Goal: Task Accomplishment & Management: Manage account settings

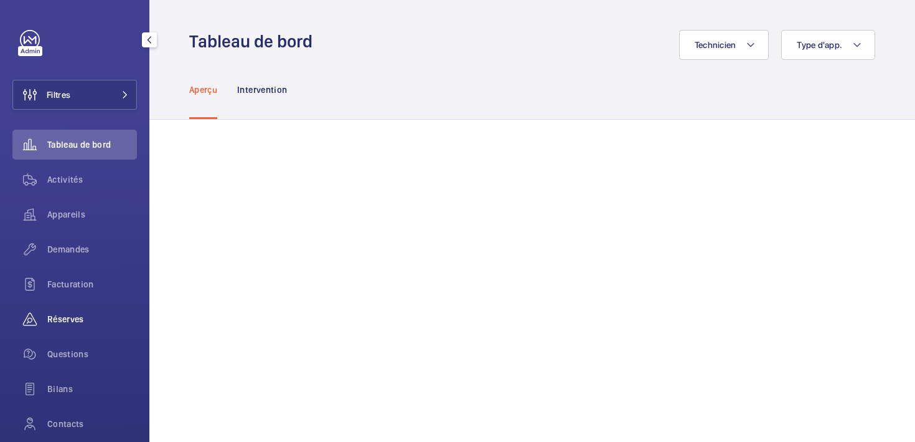
click at [77, 319] on span "Réserves" at bounding box center [92, 319] width 90 height 12
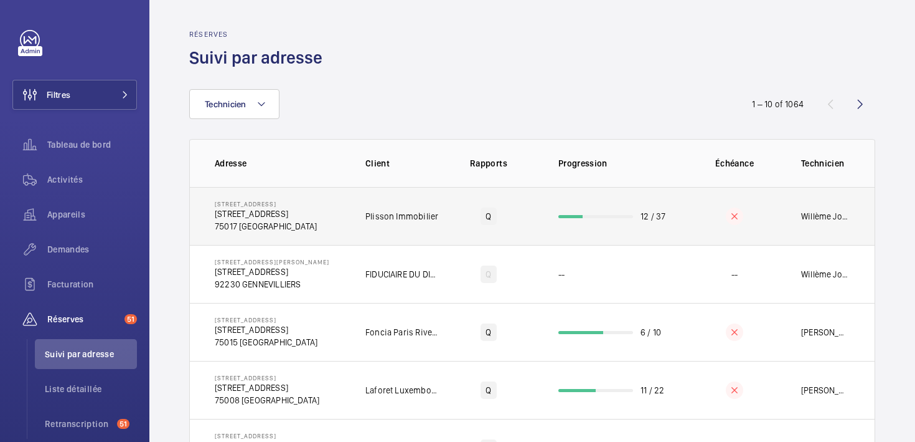
click at [290, 223] on p "75017 [GEOGRAPHIC_DATA]" at bounding box center [266, 226] width 102 height 12
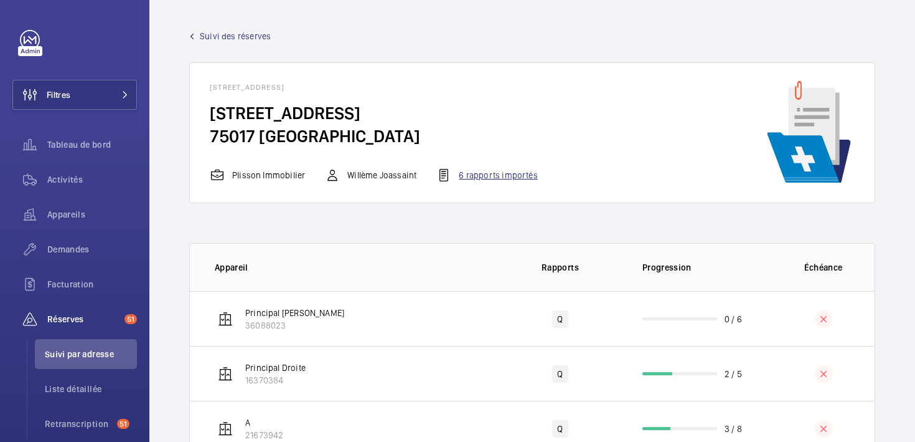
click at [491, 172] on div "6 rapports importés" at bounding box center [487, 175] width 101 height 15
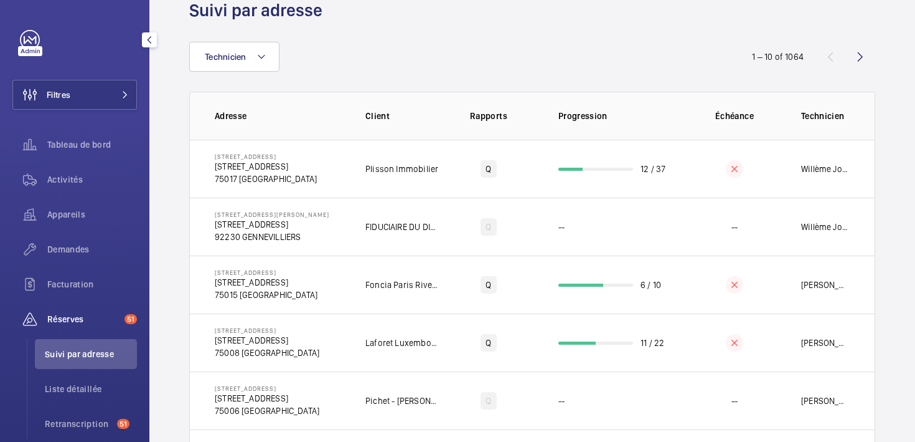
scroll to position [69, 0]
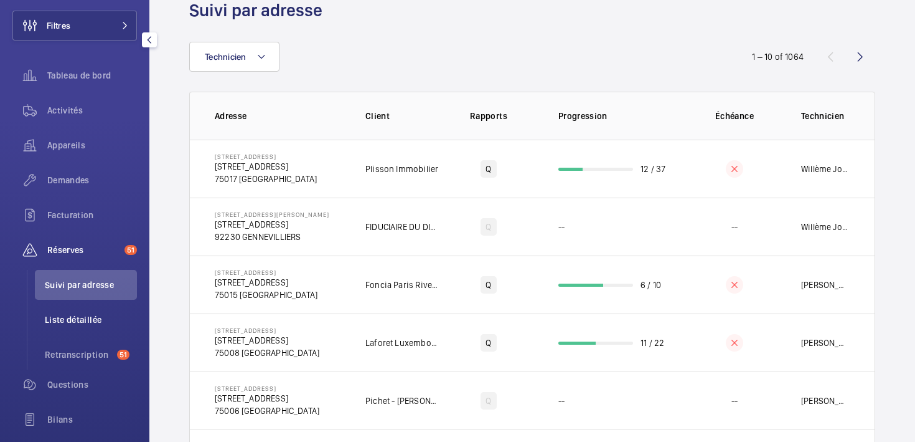
click at [83, 319] on span "Liste détaillée" at bounding box center [91, 319] width 92 height 12
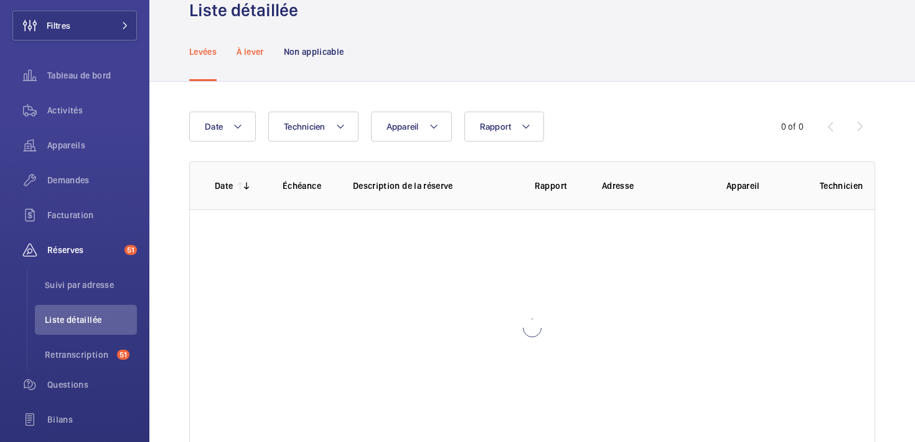
click at [256, 57] on p "À lever" at bounding box center [250, 51] width 27 height 12
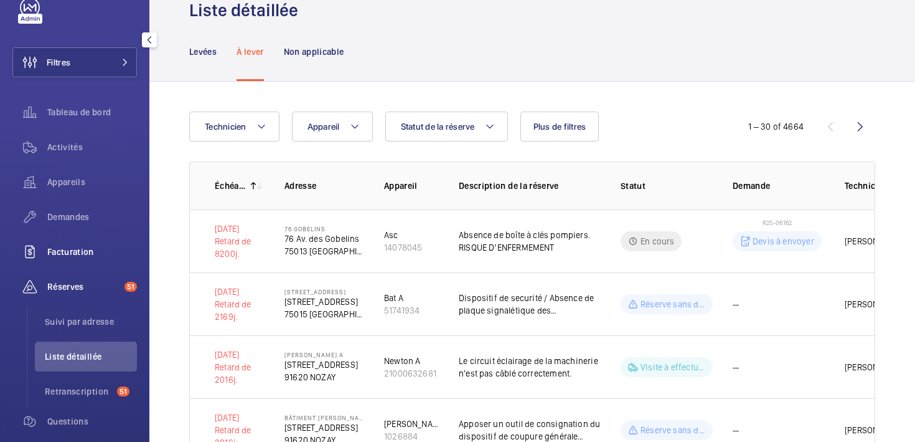
scroll to position [31, 0]
click at [68, 190] on div "Appareils" at bounding box center [74, 183] width 125 height 30
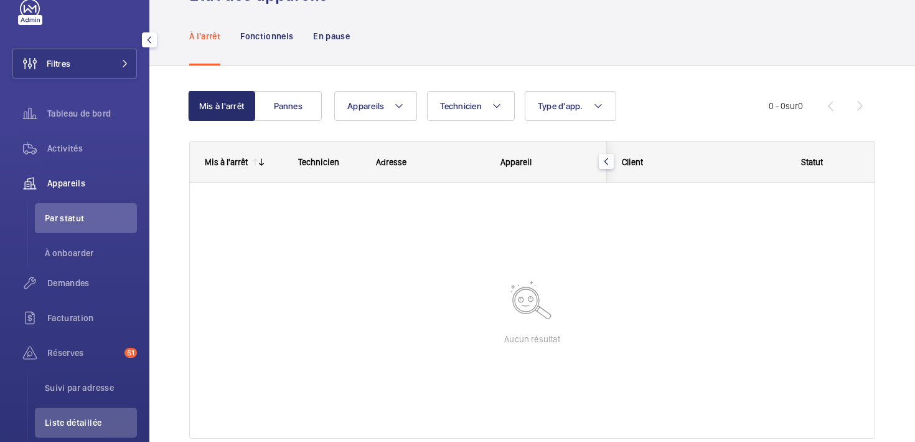
scroll to position [47, 0]
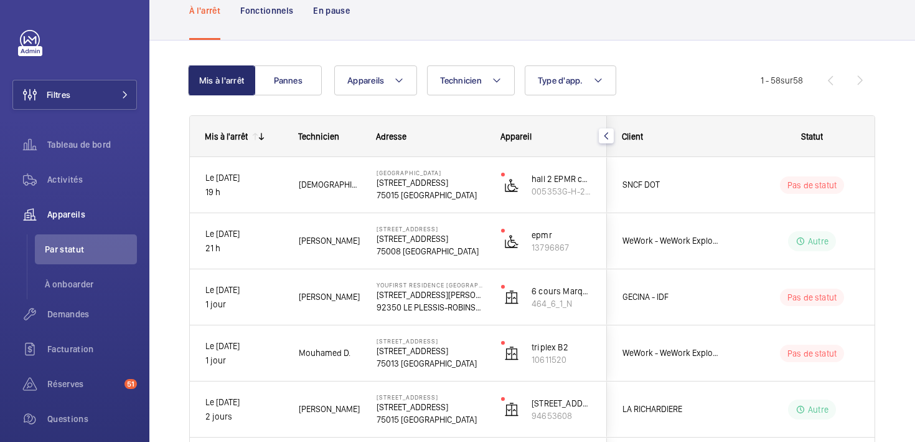
scroll to position [85, 0]
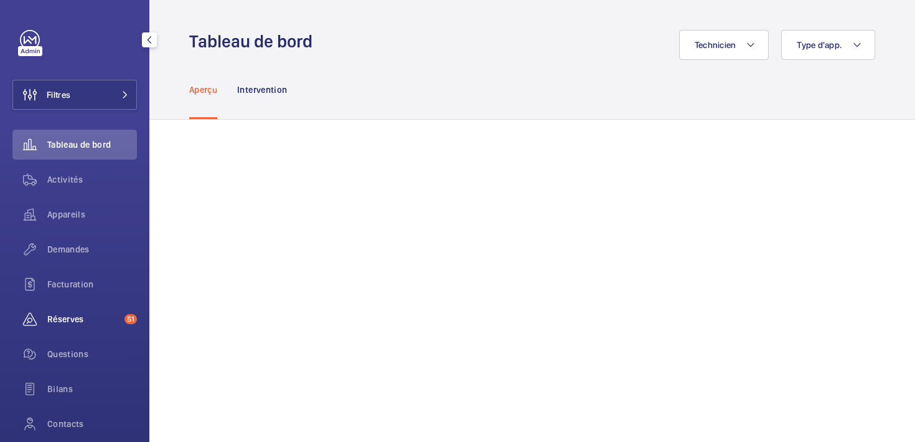
click at [68, 324] on span "Réserves" at bounding box center [83, 319] width 72 height 12
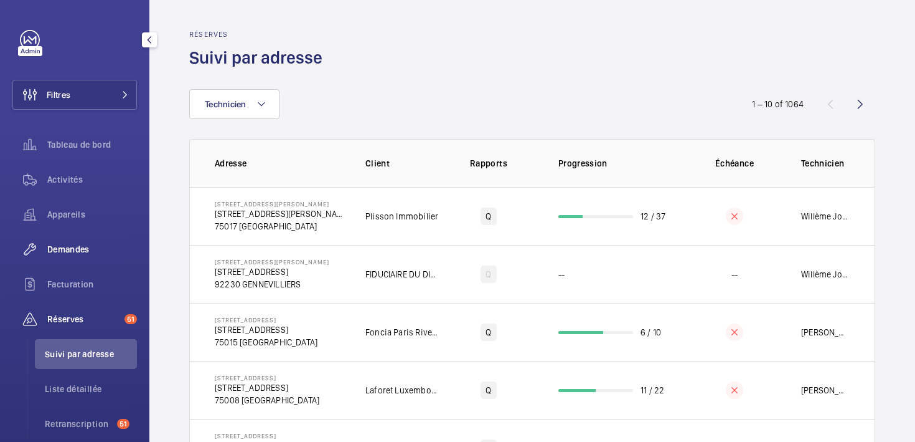
click at [70, 249] on span "Demandes" at bounding box center [92, 249] width 90 height 12
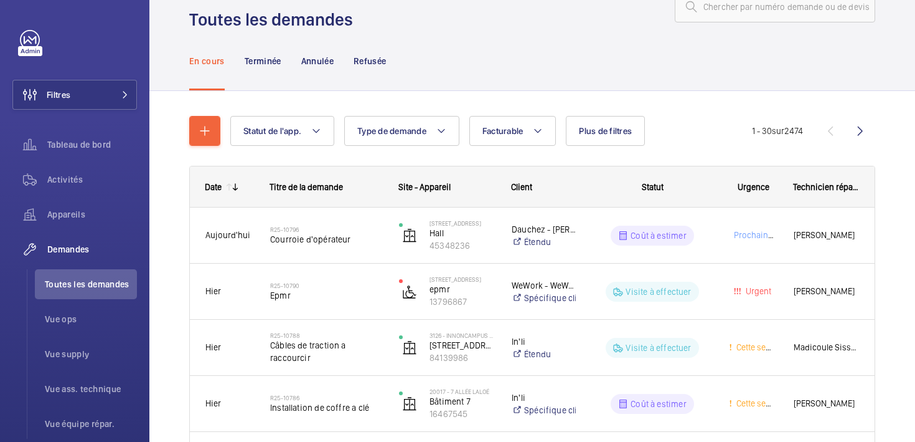
scroll to position [39, 0]
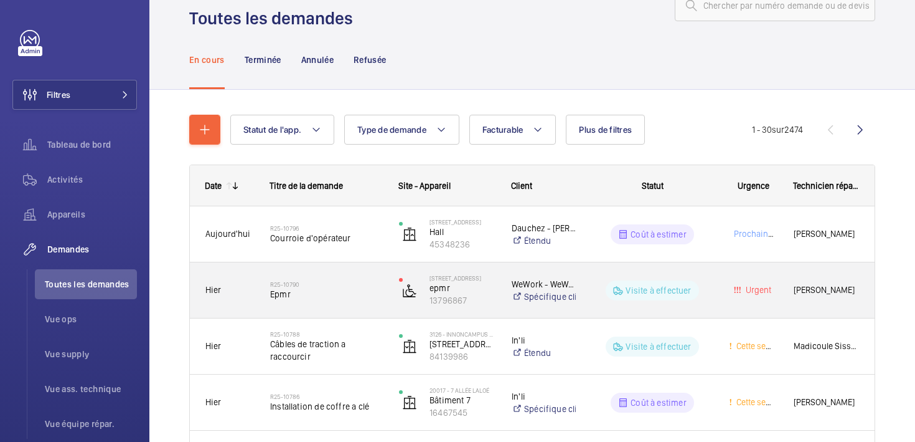
click at [219, 299] on div "Hier" at bounding box center [223, 289] width 64 height 39
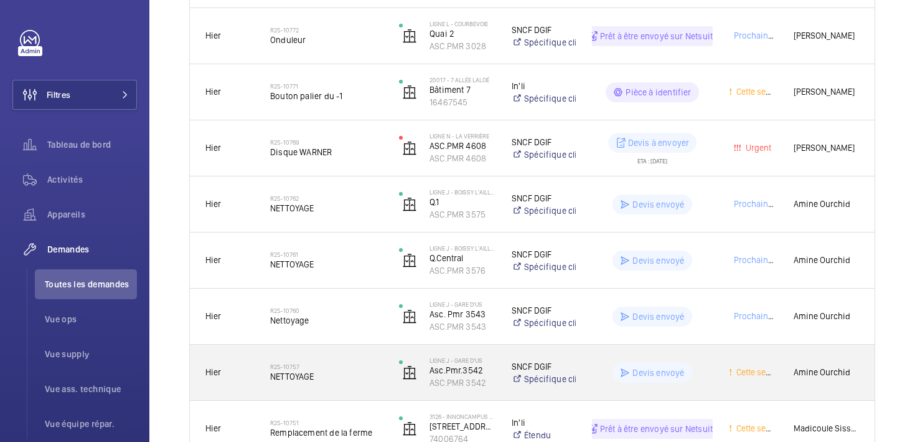
scroll to position [580, 0]
